Goal: Task Accomplishment & Management: Manage account settings

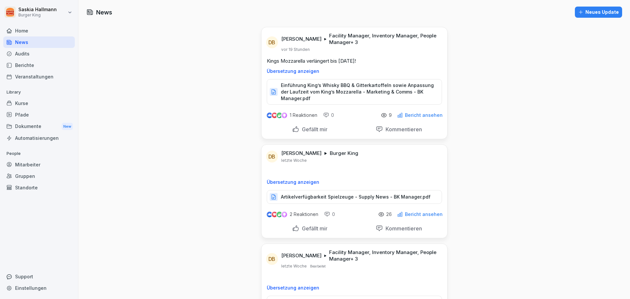
drag, startPoint x: 36, startPoint y: 62, endPoint x: 36, endPoint y: 49, distance: 12.8
click at [36, 62] on div "Berichte" at bounding box center [38, 64] width 71 height 11
click at [54, 7] on html "[PERSON_NAME] Burger King Home News Audits Berichte Veranstaltungen Library Kur…" at bounding box center [315, 149] width 630 height 299
click at [49, 42] on div "Abmelden" at bounding box center [42, 41] width 65 height 12
